Goal: Information Seeking & Learning: Learn about a topic

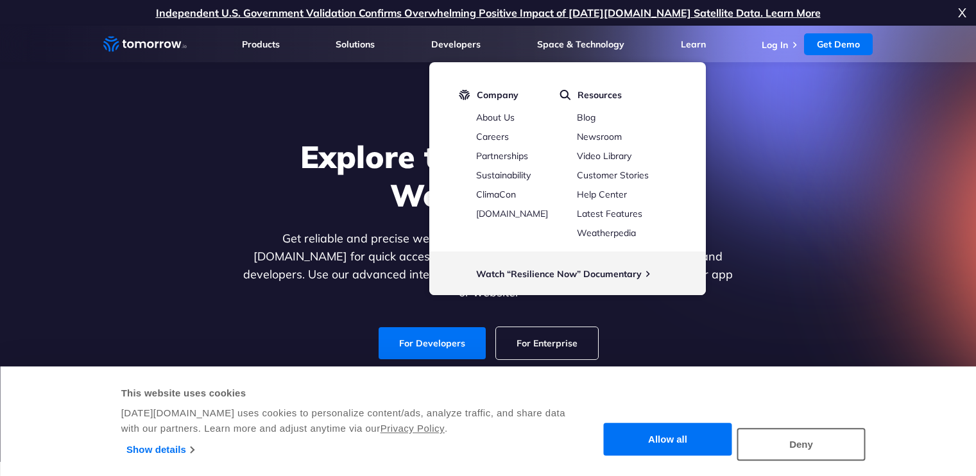
select select "English"
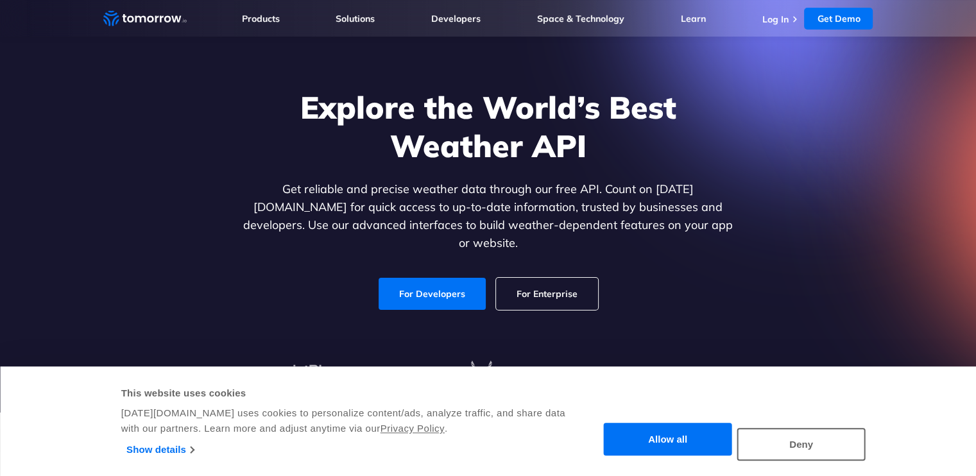
scroll to position [128, 0]
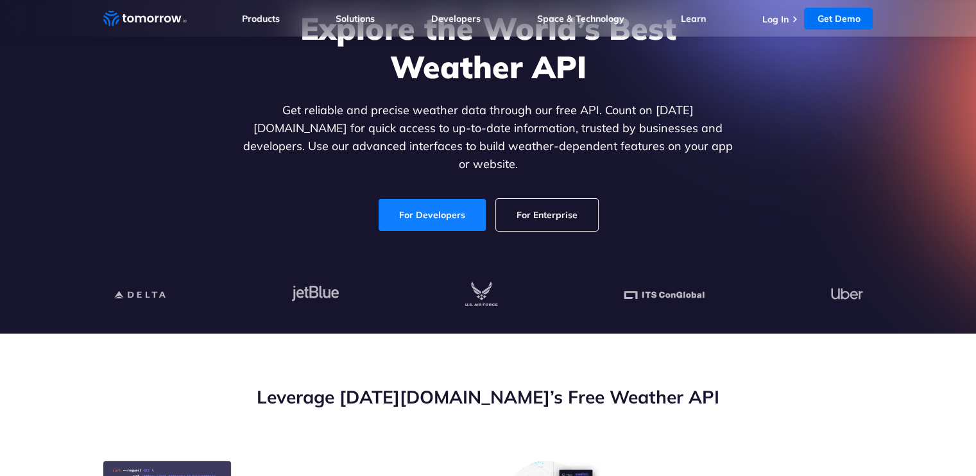
click at [430, 199] on link "For Developers" at bounding box center [432, 215] width 107 height 32
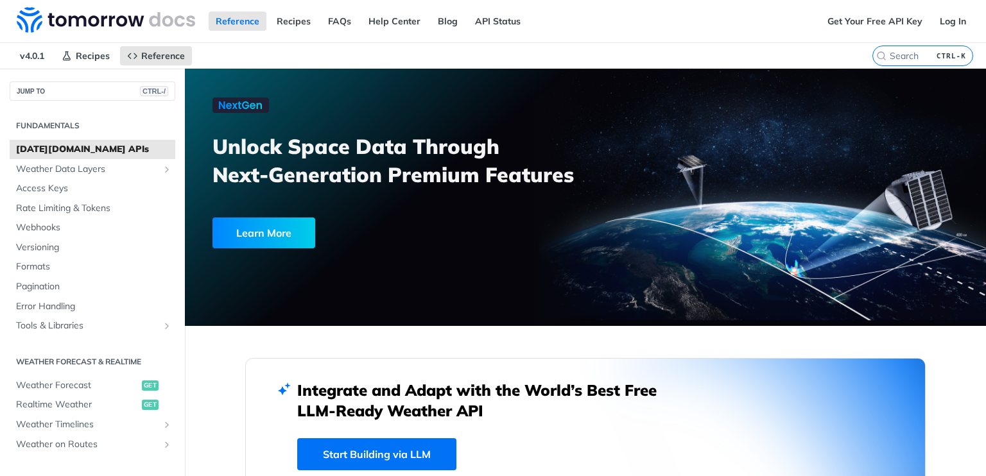
select select "English"
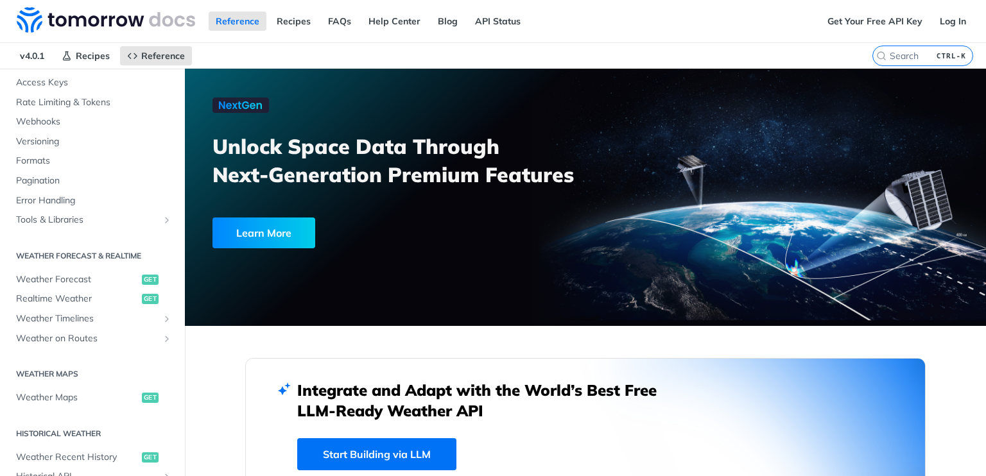
scroll to position [128, 0]
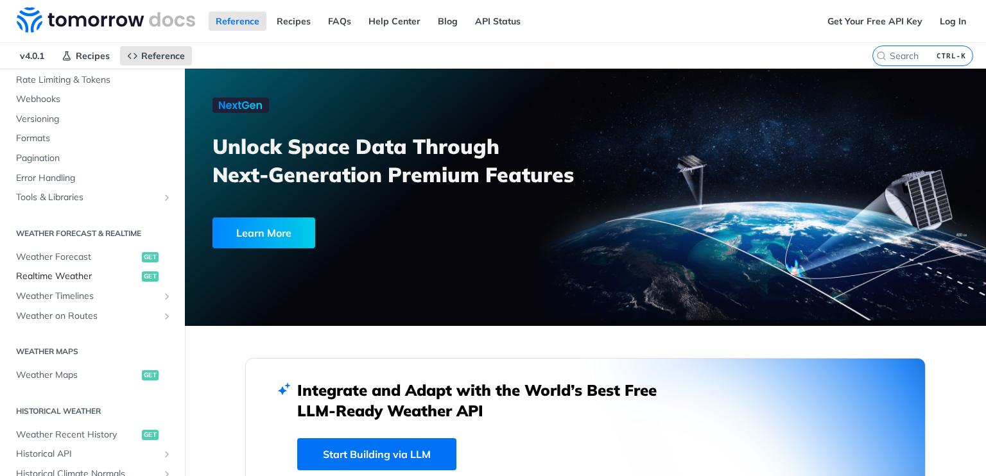
click at [40, 276] on span "Realtime Weather" at bounding box center [77, 276] width 123 height 13
